Goal: Task Accomplishment & Management: Manage account settings

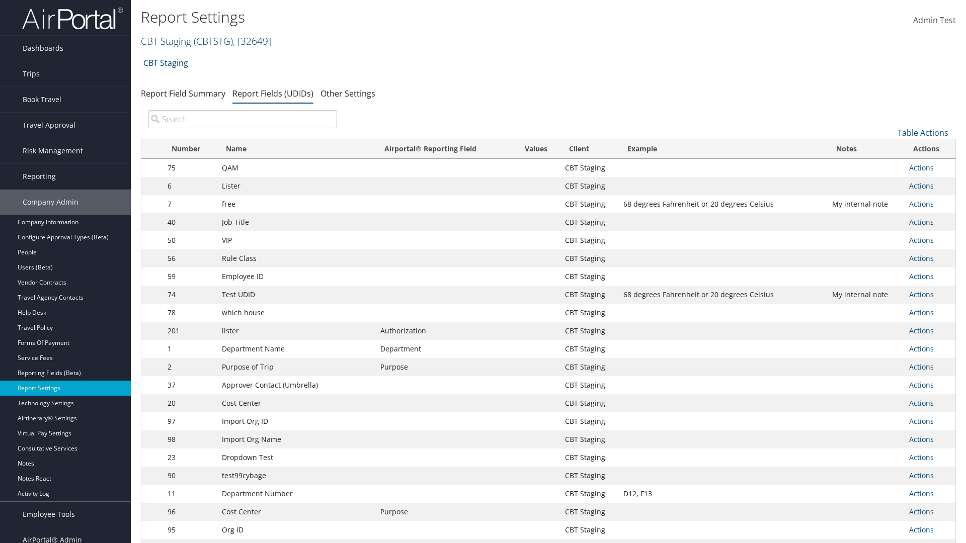
click at [166, 41] on link "CBT Staging ( CBTSTG ) , [ 32649 ]" at bounding box center [206, 41] width 130 height 14
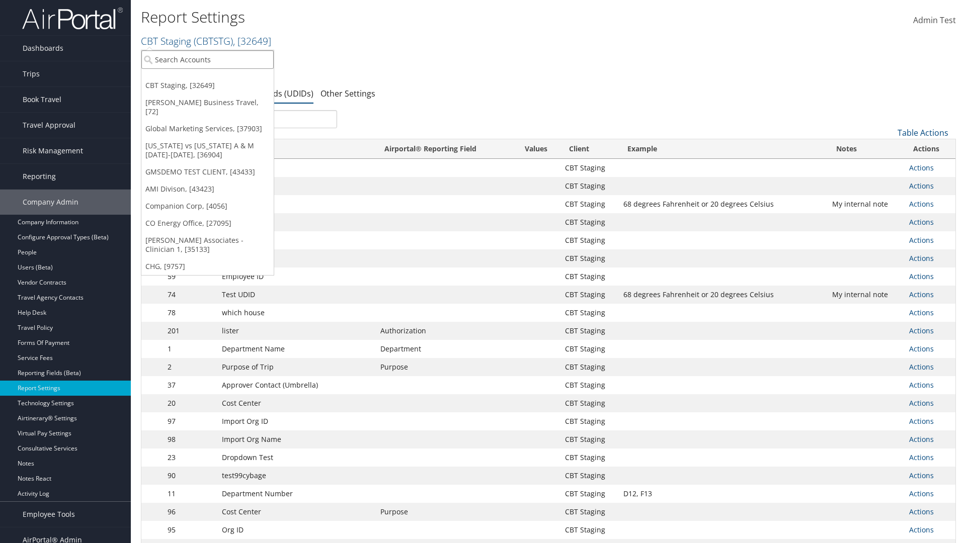
click at [207, 59] on input "search" at bounding box center [207, 59] width 132 height 19
type input "CBTSTG"
click at [207, 78] on div "CBT Staging (CBTSTG), [32649]" at bounding box center [207, 77] width 143 height 9
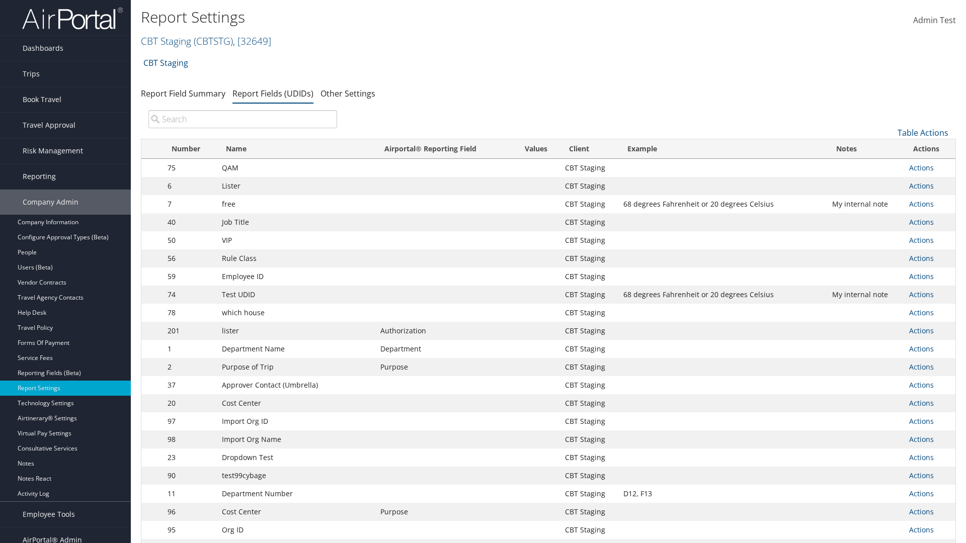
click at [242, 119] on input "search" at bounding box center [242, 119] width 189 height 18
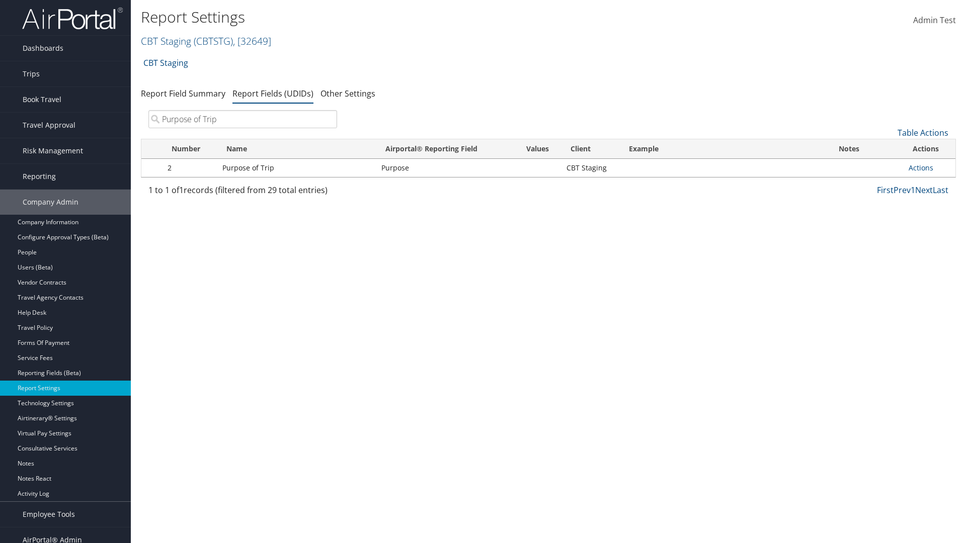
type input "Purpose of Trip"
click at [921, 168] on link "Actions" at bounding box center [921, 168] width 25 height 10
click at [0, 0] on link "Edit" at bounding box center [0, 0] width 0 height 0
select select "20"
select select "both"
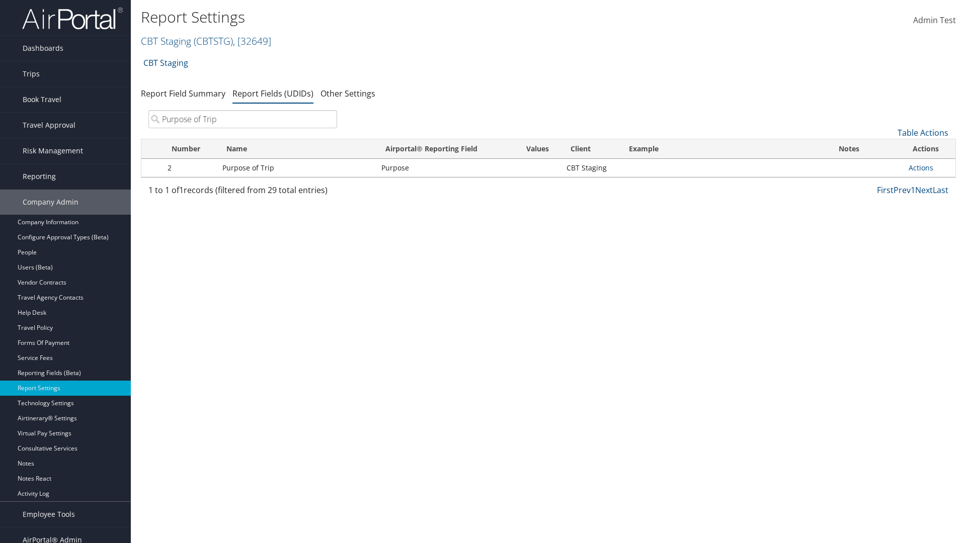
select select "trip"
